Goal: Navigation & Orientation: Find specific page/section

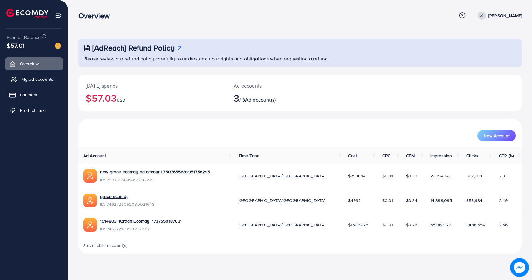
click at [35, 78] on span "My ad accounts" at bounding box center [38, 79] width 32 height 6
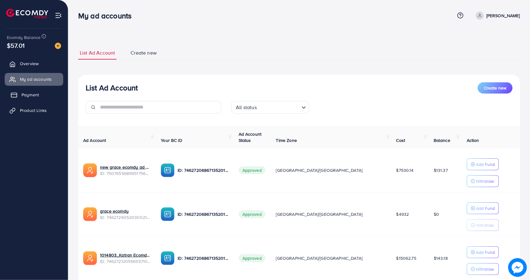
click at [36, 94] on span "Payment" at bounding box center [30, 95] width 17 height 6
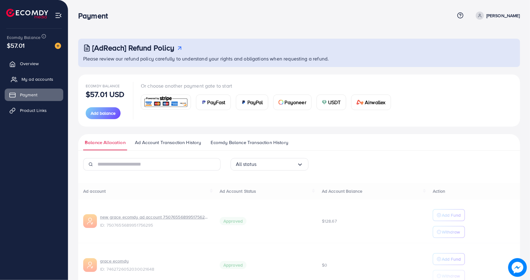
click at [39, 80] on span "My ad accounts" at bounding box center [38, 79] width 32 height 6
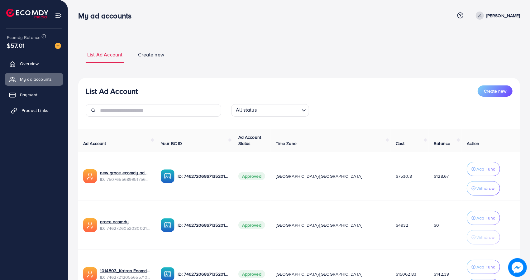
click at [34, 106] on link "Product Links" at bounding box center [34, 110] width 59 height 12
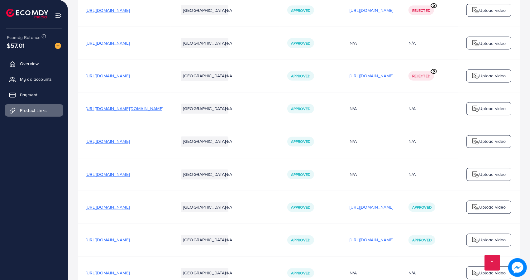
scroll to position [802, 0]
drag, startPoint x: 166, startPoint y: 174, endPoint x: 19, endPoint y: 217, distance: 153.2
click at [19, 217] on ul "Overview My ad accounts Payment Product Links" at bounding box center [34, 151] width 68 height 193
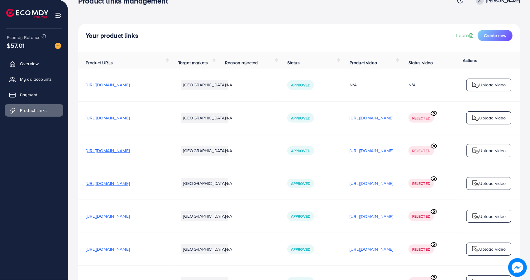
scroll to position [0, 0]
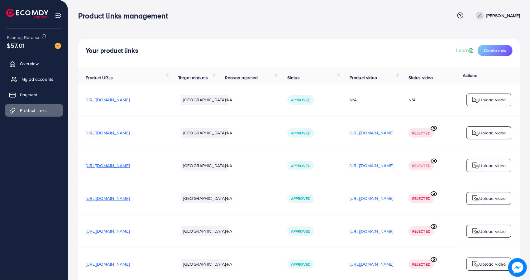
click at [40, 78] on span "My ad accounts" at bounding box center [38, 79] width 32 height 6
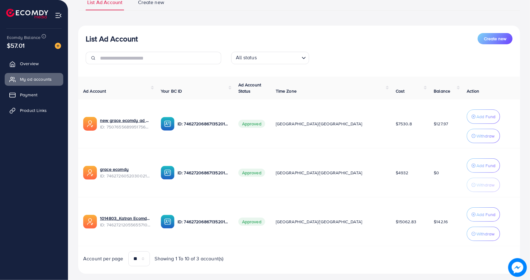
scroll to position [62, 0]
